Goal: Task Accomplishment & Management: Complete application form

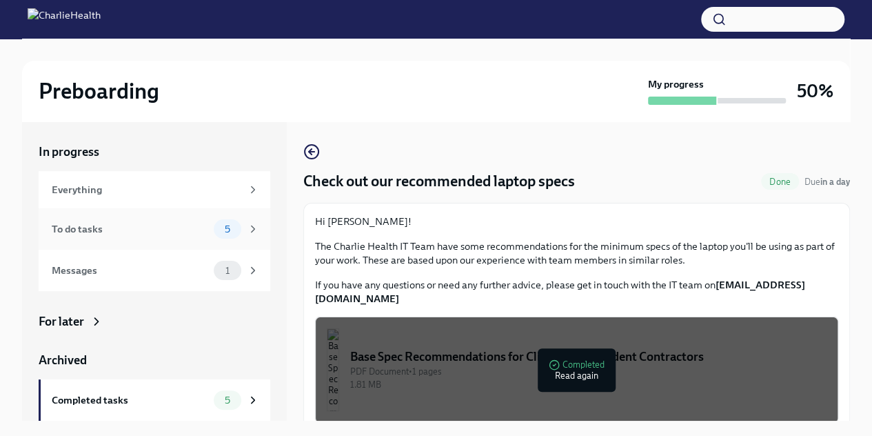
click at [91, 231] on div "To do tasks" at bounding box center [130, 228] width 157 height 15
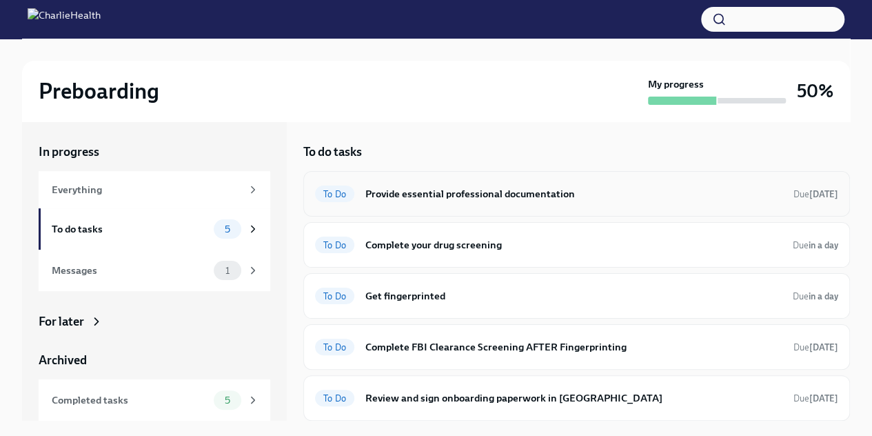
click at [498, 190] on h6 "Provide essential professional documentation" at bounding box center [573, 193] width 417 height 15
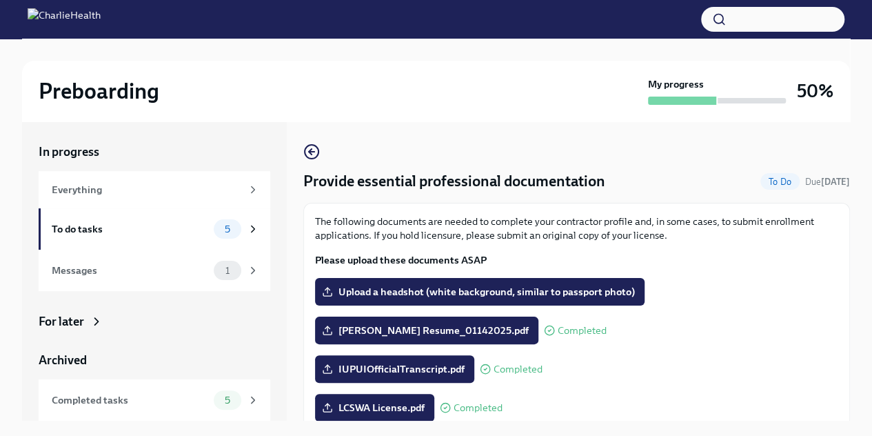
scroll to position [138, 0]
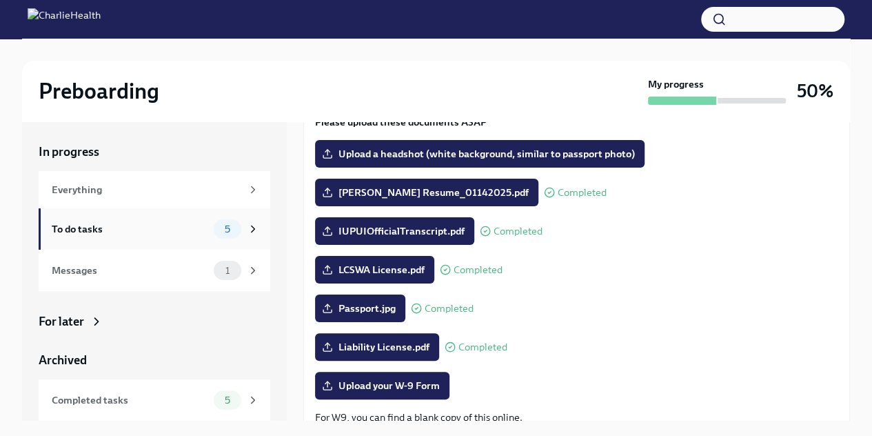
click at [105, 232] on div "To do tasks" at bounding box center [130, 228] width 157 height 15
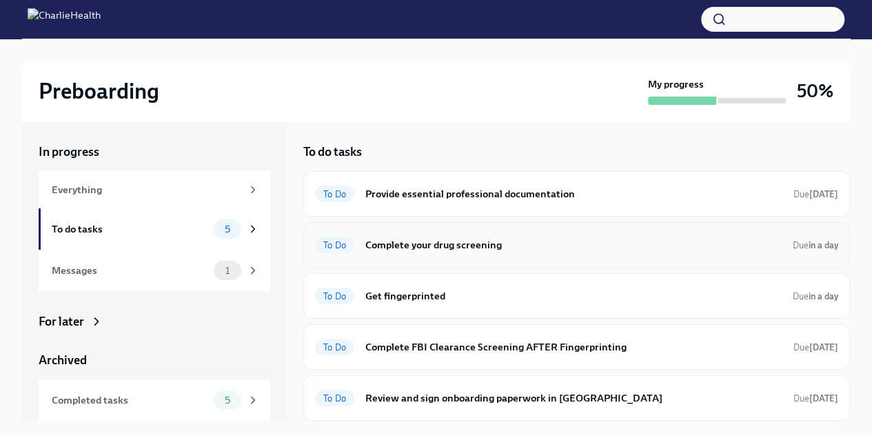
scroll to position [69, 0]
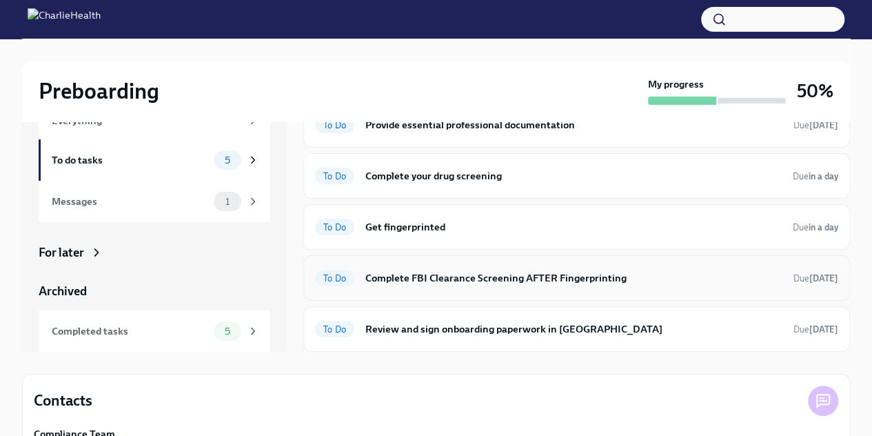
click at [456, 280] on h6 "Complete FBI Clearance Screening AFTER Fingerprinting" at bounding box center [573, 277] width 417 height 15
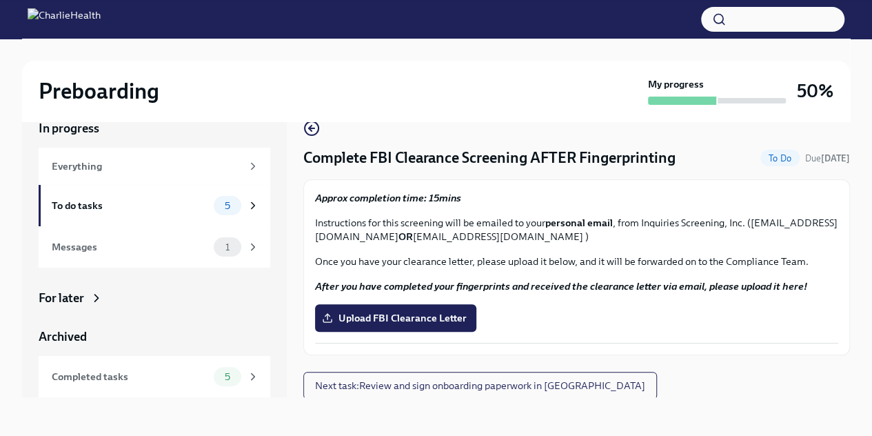
scroll to position [1, 0]
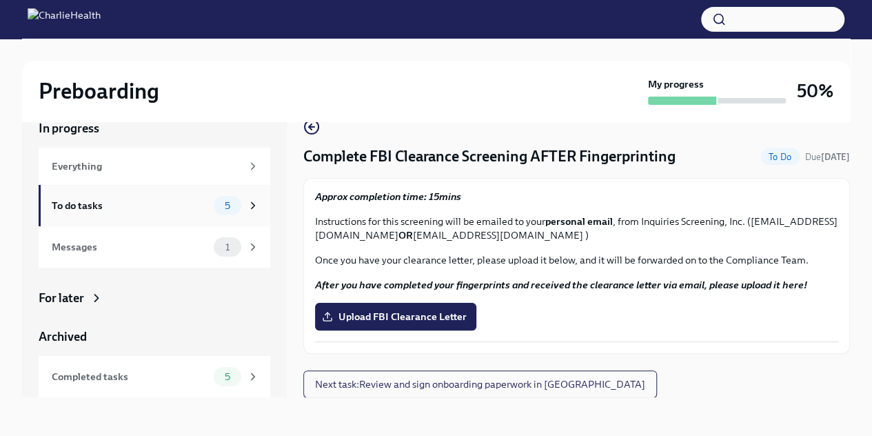
click at [83, 206] on div "To do tasks" at bounding box center [130, 205] width 157 height 15
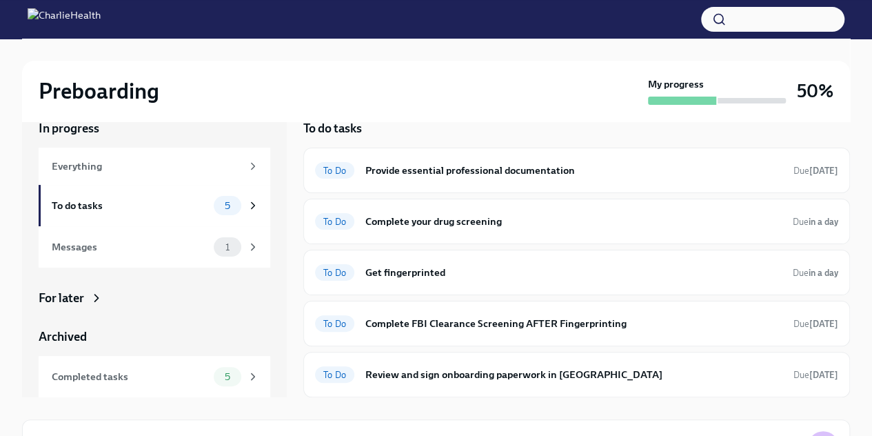
scroll to position [92, 0]
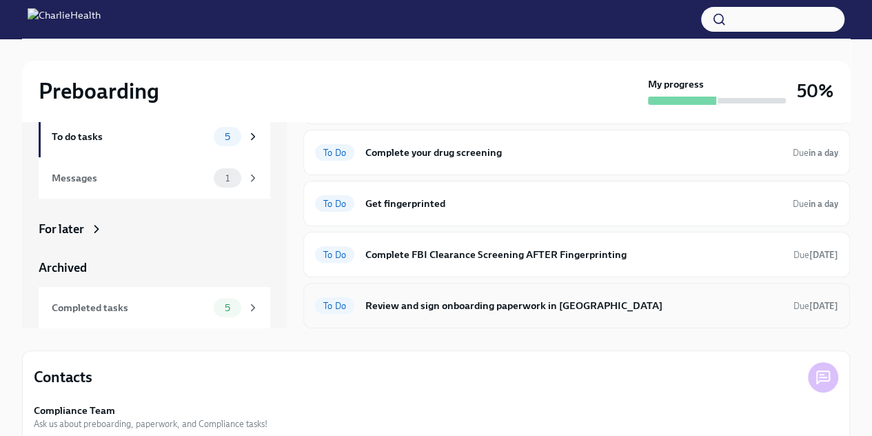
click at [454, 309] on h6 "Review and sign onboarding paperwork in [GEOGRAPHIC_DATA]" at bounding box center [573, 305] width 417 height 15
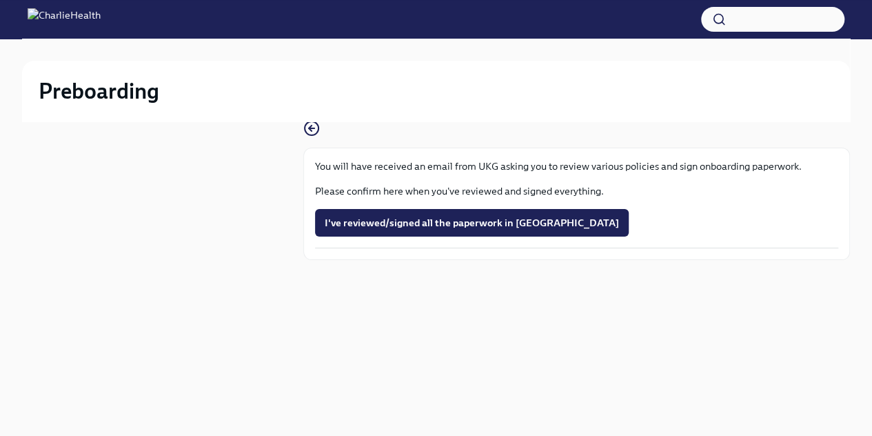
scroll to position [23, 0]
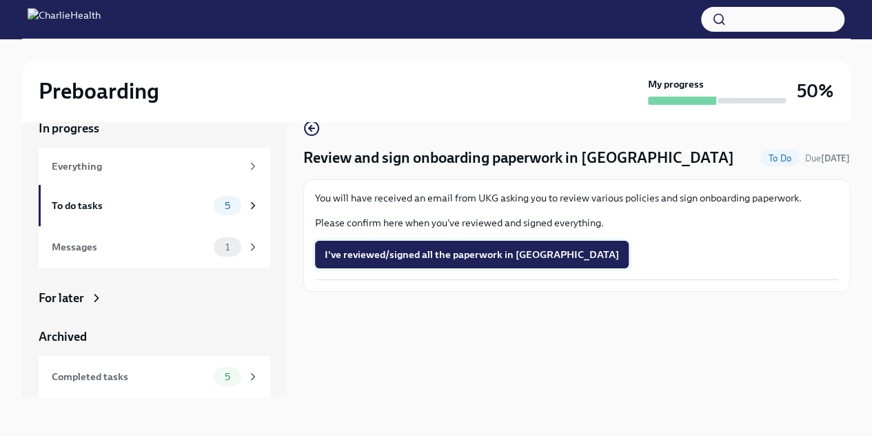
click at [432, 260] on span "I've reviewed/signed all the paperwork in [GEOGRAPHIC_DATA]" at bounding box center [472, 255] width 294 height 14
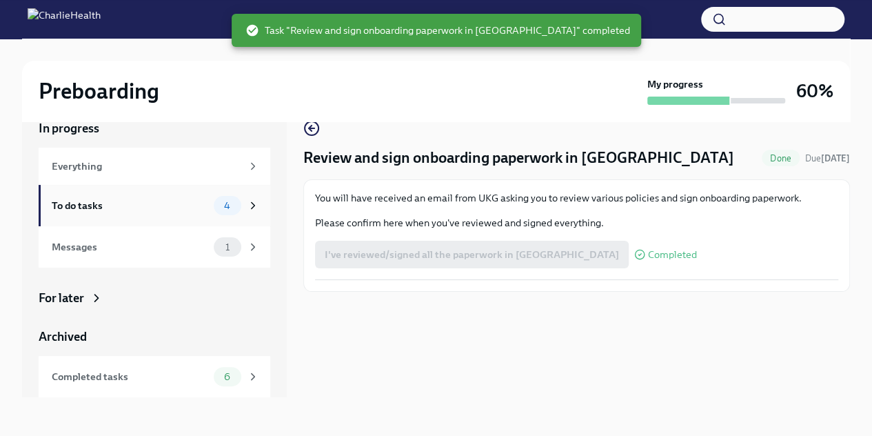
click at [99, 205] on div "To do tasks" at bounding box center [130, 205] width 157 height 15
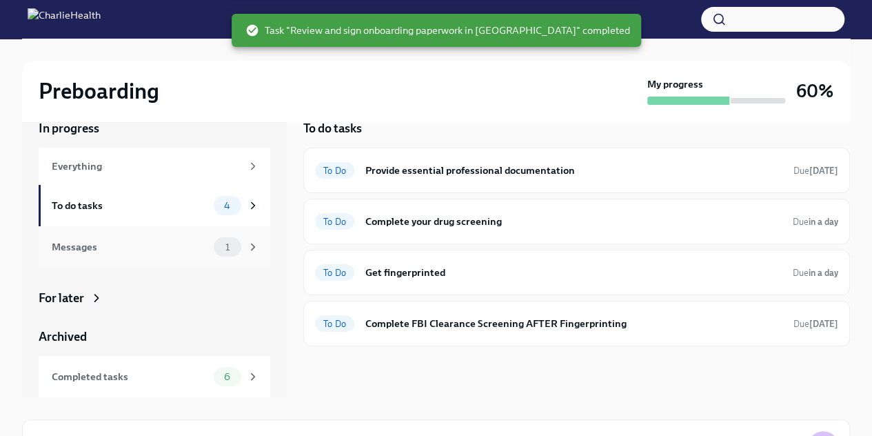
click at [92, 248] on div "Messages" at bounding box center [130, 246] width 157 height 15
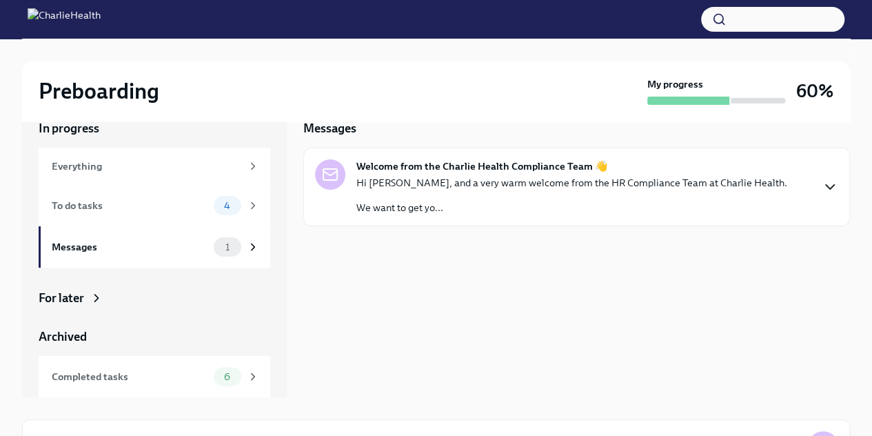
click at [834, 190] on icon "button" at bounding box center [830, 187] width 17 height 17
